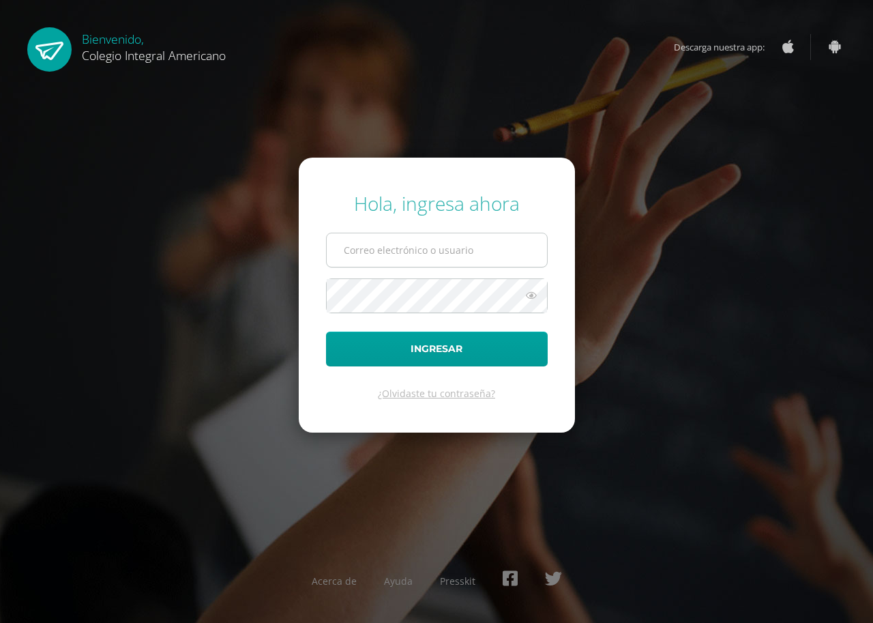
click at [434, 233] on span at bounding box center [437, 250] width 222 height 35
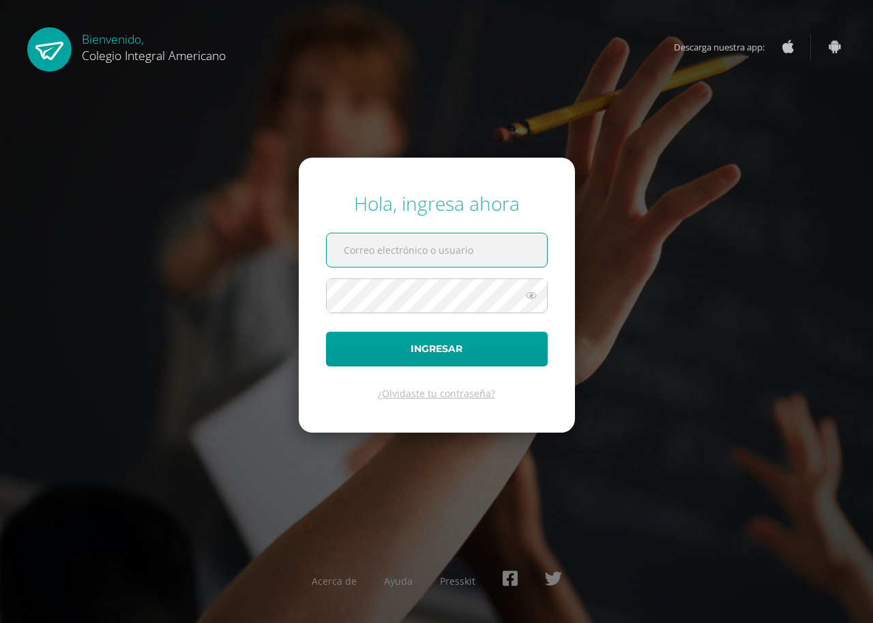
click at [451, 265] on input "text" at bounding box center [437, 249] width 220 height 33
click at [496, 241] on input "text" at bounding box center [437, 249] width 220 height 33
click at [491, 263] on input "text" at bounding box center [437, 249] width 220 height 33
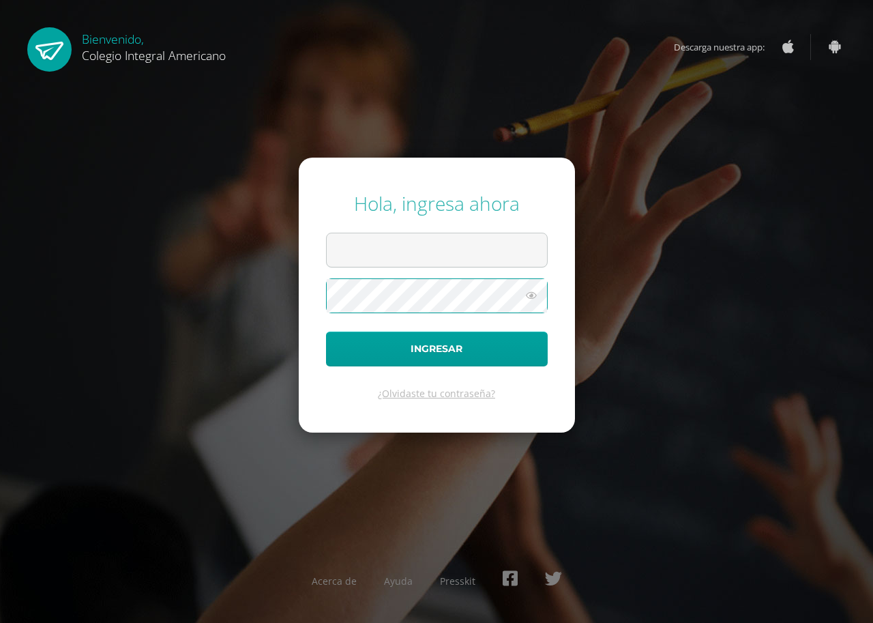
click at [697, 429] on div "Hola, ingresa ahora Ingresar ¿Olvidaste tu contraseña? Acerca de Ayuda Presskit" at bounding box center [436, 310] width 873 height 263
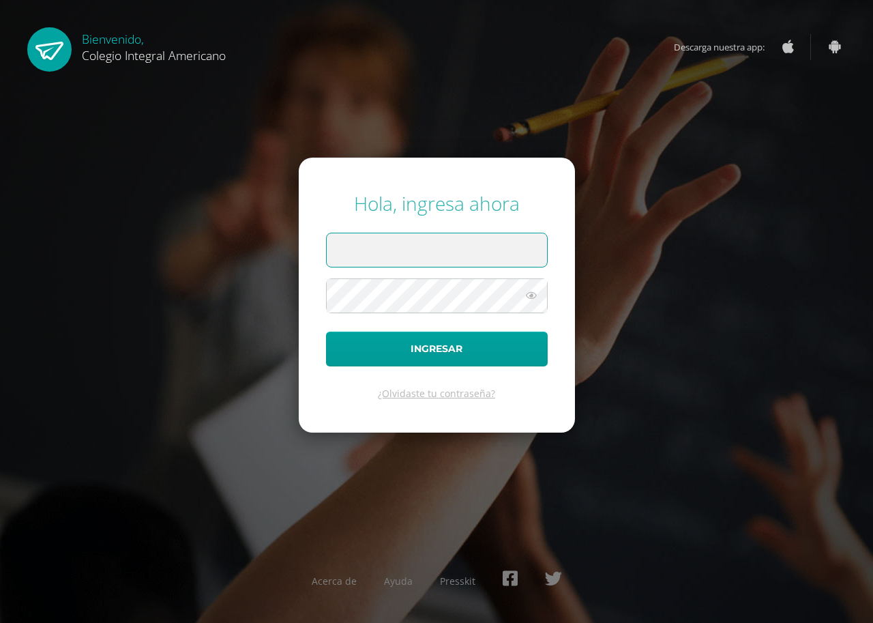
click at [379, 254] on input "text" at bounding box center [437, 249] width 220 height 33
drag, startPoint x: 378, startPoint y: 253, endPoint x: 389, endPoint y: 248, distance: 12.2
click at [380, 252] on input "text" at bounding box center [437, 249] width 220 height 33
drag, startPoint x: 393, startPoint y: 245, endPoint x: 438, endPoint y: 240, distance: 44.7
click at [408, 244] on input "text" at bounding box center [437, 249] width 220 height 33
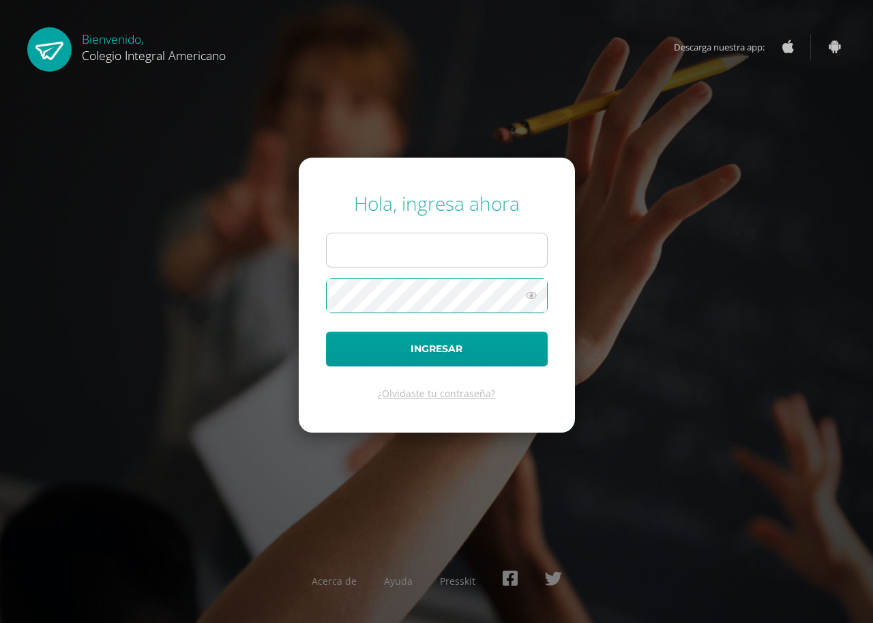
click at [432, 265] on input "text" at bounding box center [437, 249] width 220 height 33
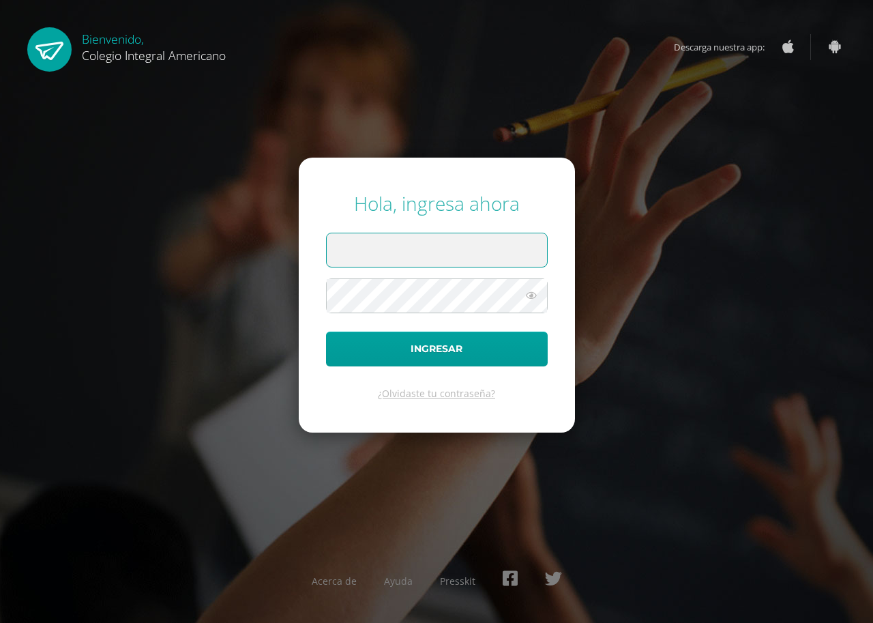
click at [421, 241] on input "text" at bounding box center [437, 249] width 220 height 33
